Goal: Task Accomplishment & Management: Manage account settings

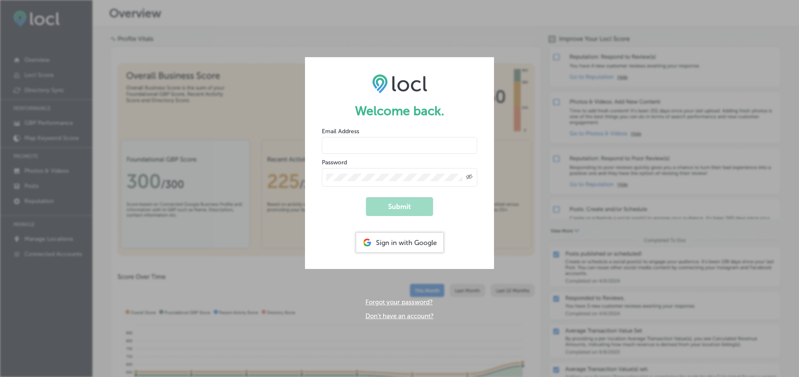
type input "[PERSON_NAME][EMAIL_ADDRESS][DOMAIN_NAME]"
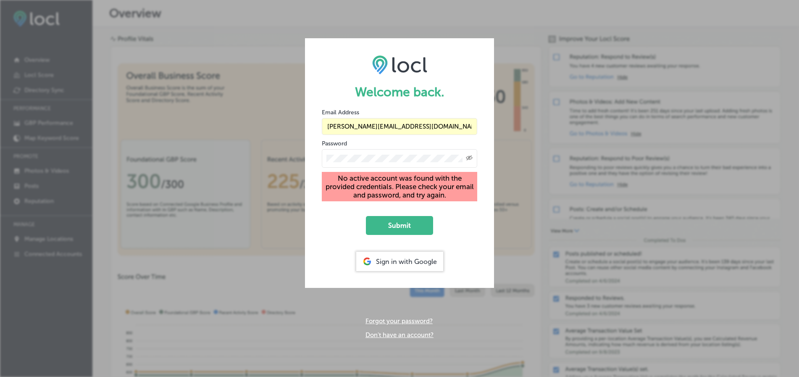
click at [392, 123] on input "[PERSON_NAME][EMAIL_ADDRESS][DOMAIN_NAME]" at bounding box center [399, 126] width 155 height 17
type input "[EMAIL_ADDRESS][DOMAIN_NAME]"
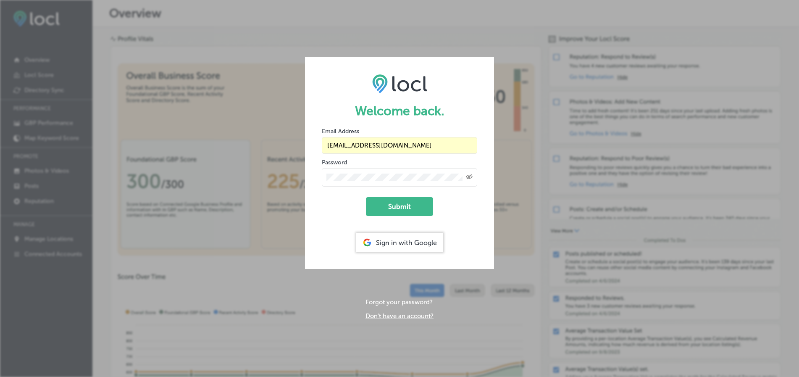
click at [376, 184] on div "Created with Sketch." at bounding box center [399, 177] width 155 height 18
drag, startPoint x: 377, startPoint y: 182, endPoint x: 383, endPoint y: 181, distance: 6.4
click at [381, 181] on div "Created with Sketch." at bounding box center [399, 177] width 155 height 18
click at [412, 181] on div "Created with Sketch." at bounding box center [399, 177] width 155 height 18
click at [458, 180] on span at bounding box center [457, 177] width 7 height 7
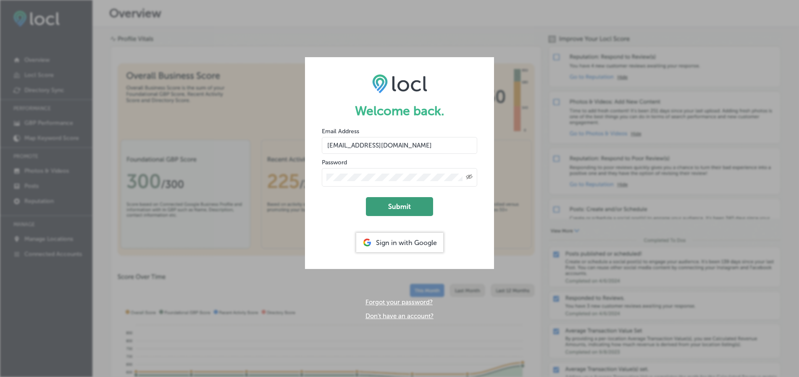
drag, startPoint x: 395, startPoint y: 210, endPoint x: 529, endPoint y: 225, distance: 134.7
click at [396, 210] on button "Submit" at bounding box center [399, 206] width 67 height 19
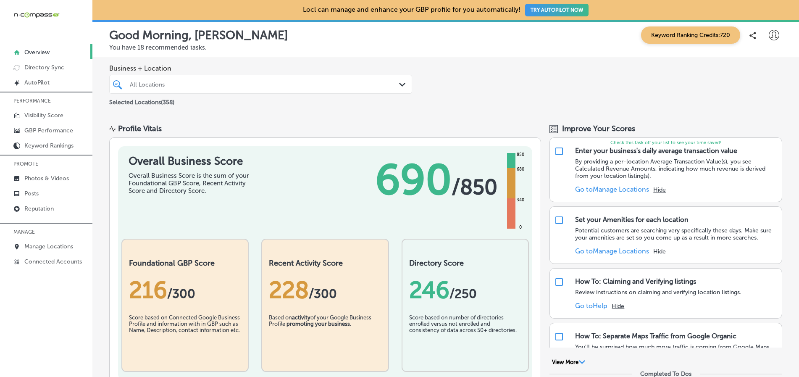
click at [770, 37] on icon at bounding box center [774, 35] width 10 height 10
click at [754, 64] on p "My Account" at bounding box center [762, 65] width 38 height 10
select select "US"
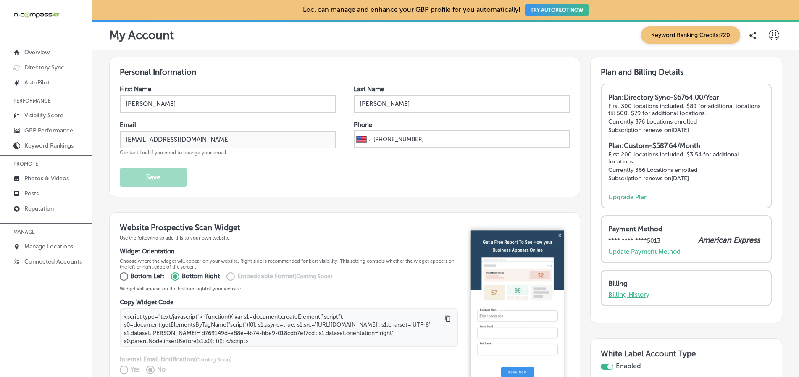
click at [620, 295] on p "Billing History" at bounding box center [628, 295] width 41 height 8
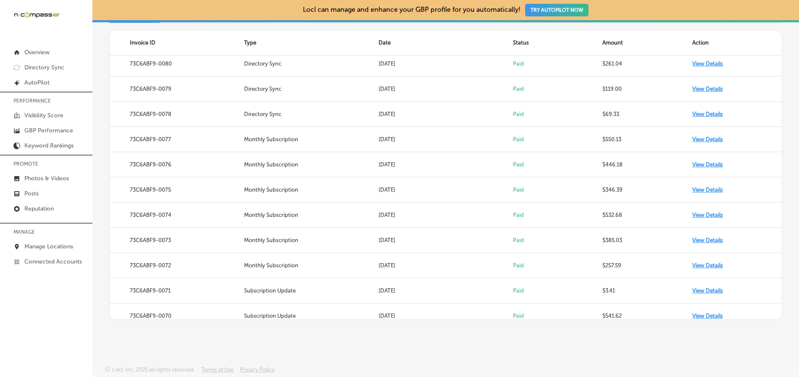
scroll to position [1535, 0]
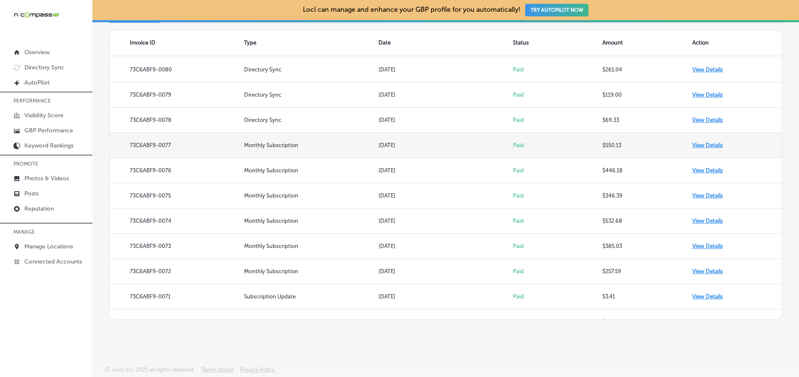
click at [695, 145] on td "View Details" at bounding box center [736, 145] width 89 height 25
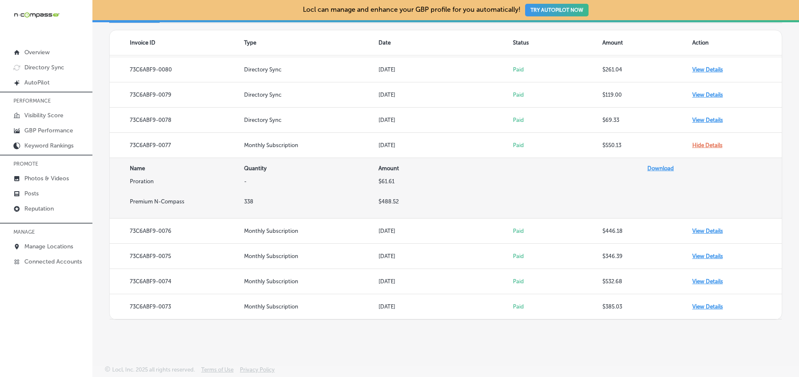
click at [657, 170] on link "Download" at bounding box center [660, 168] width 26 height 6
